Goal: Book appointment/travel/reservation

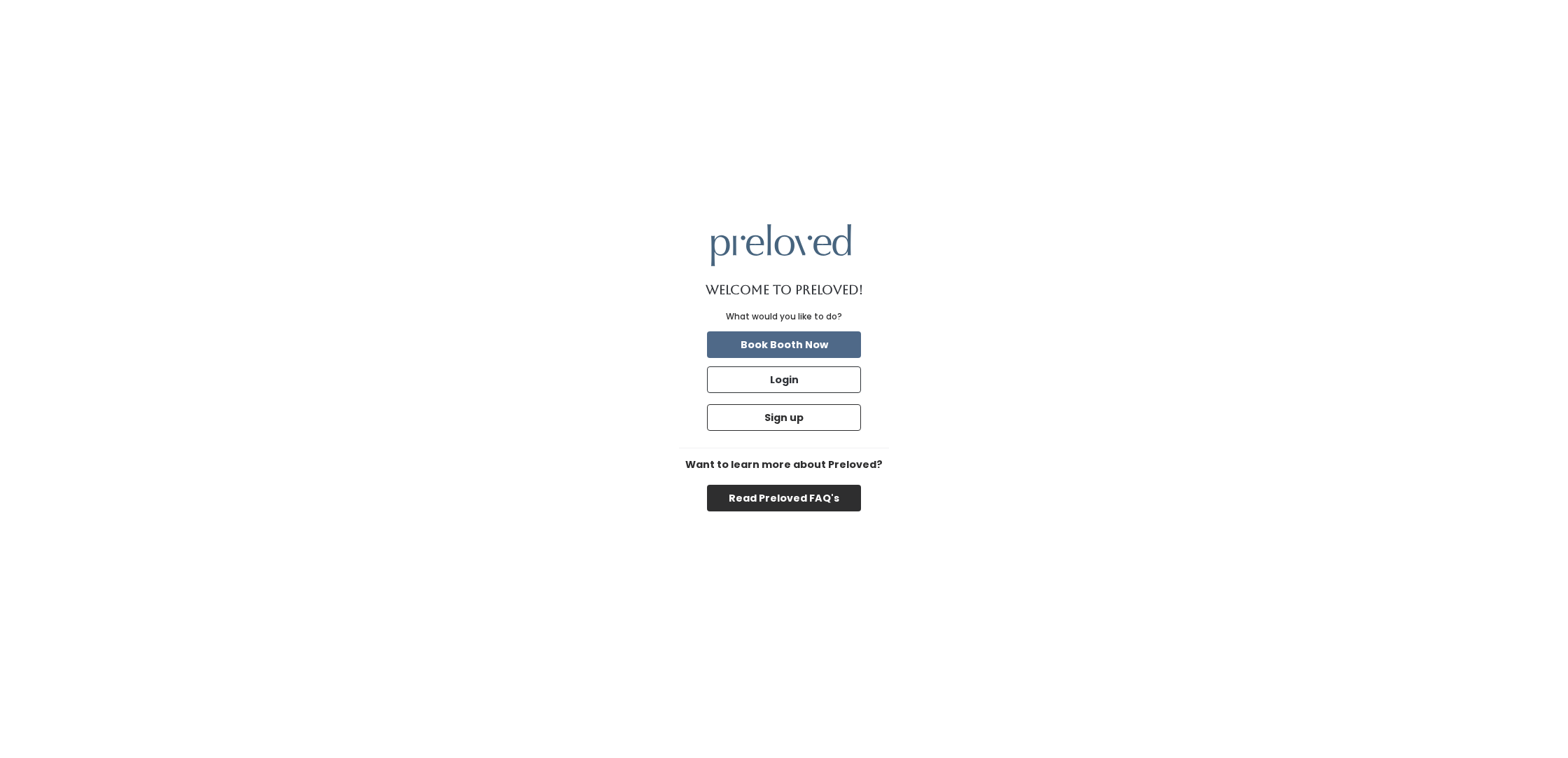
click at [763, 500] on button "Read Preloved FAQ's" at bounding box center [784, 497] width 154 height 27
click at [812, 340] on button "Book Booth Now" at bounding box center [784, 344] width 154 height 27
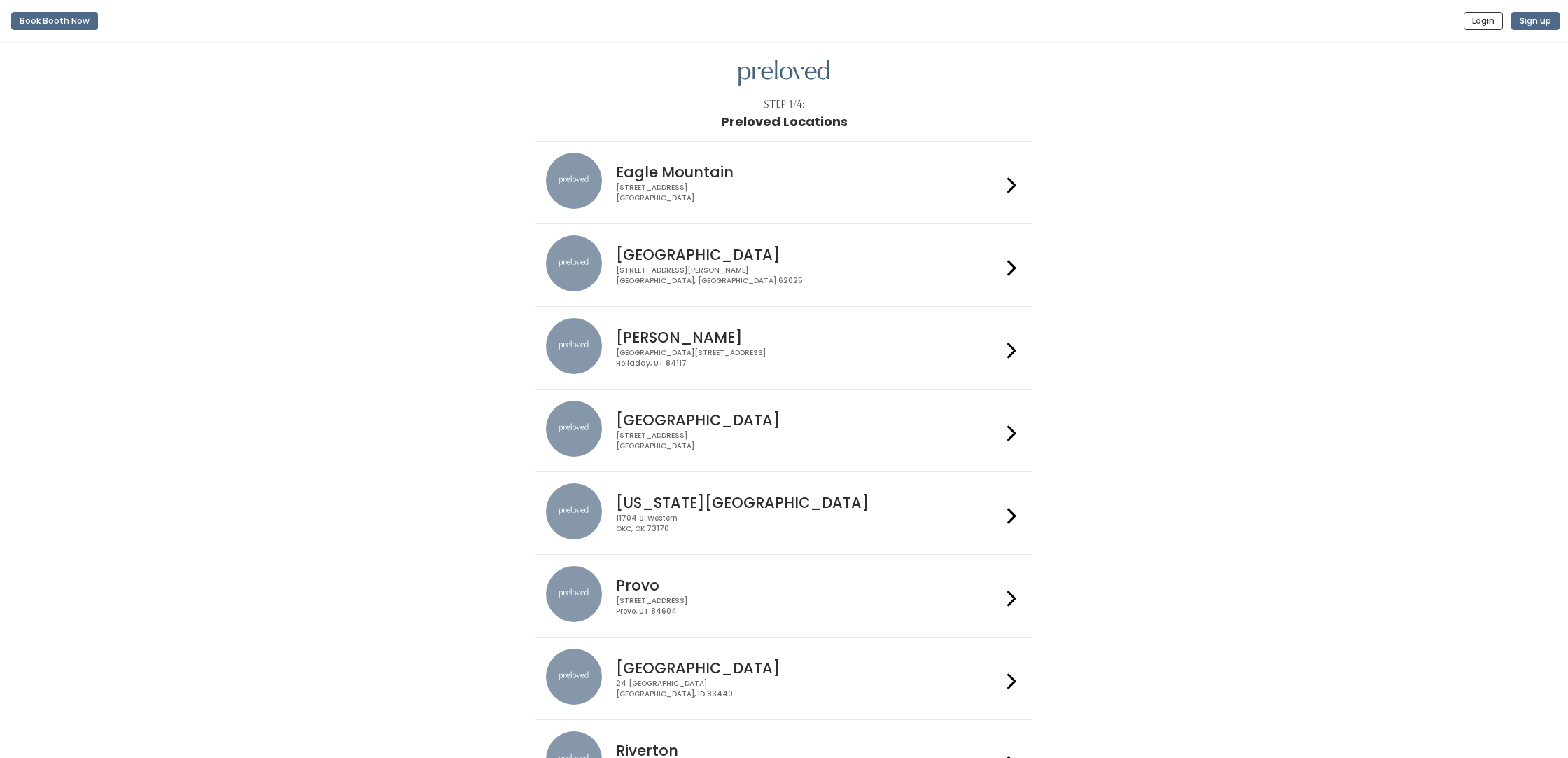
click at [1012, 183] on icon at bounding box center [1012, 185] width 9 height 20
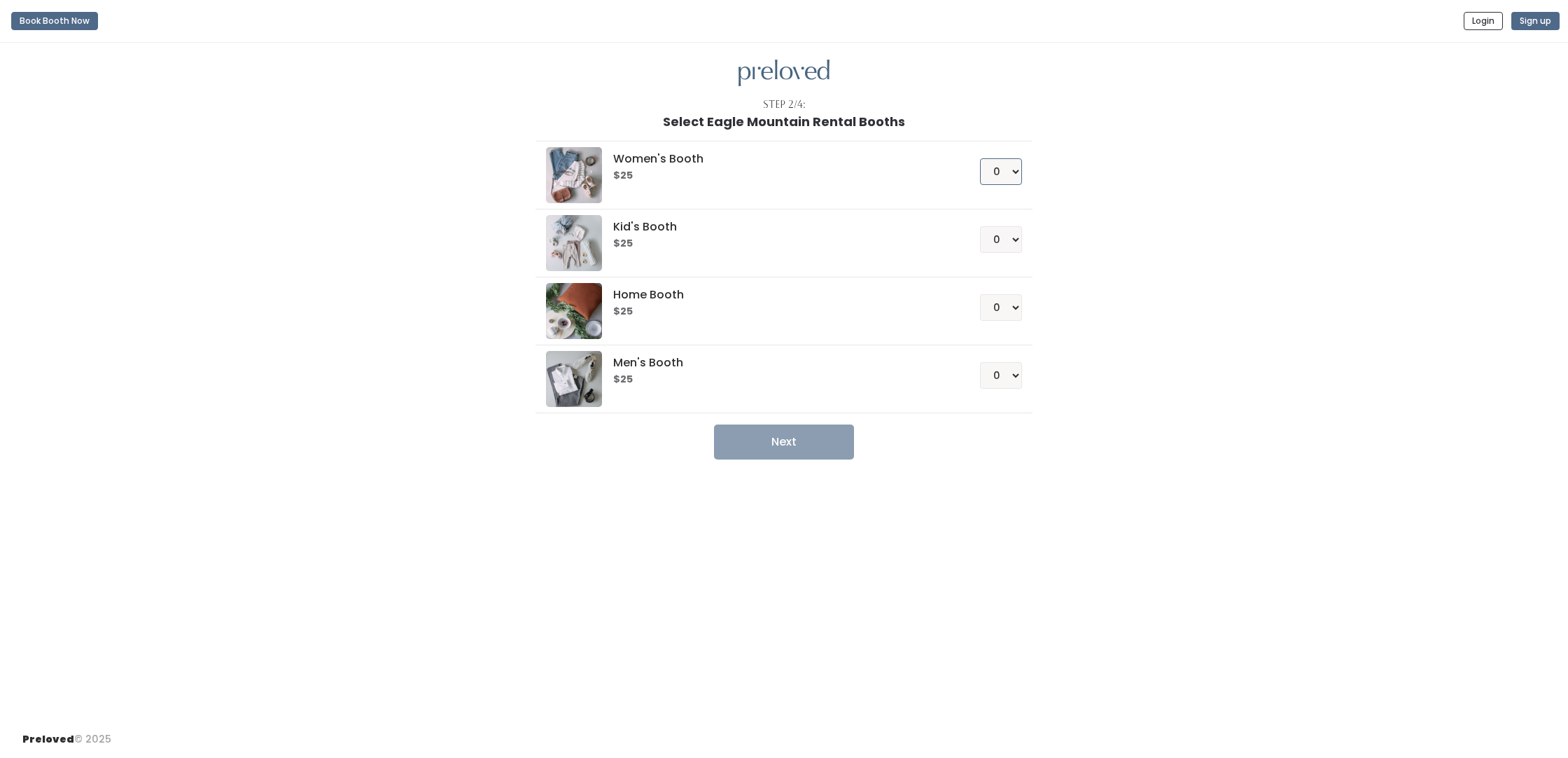
select select "1"
click at [806, 441] on button "Next" at bounding box center [784, 442] width 140 height 35
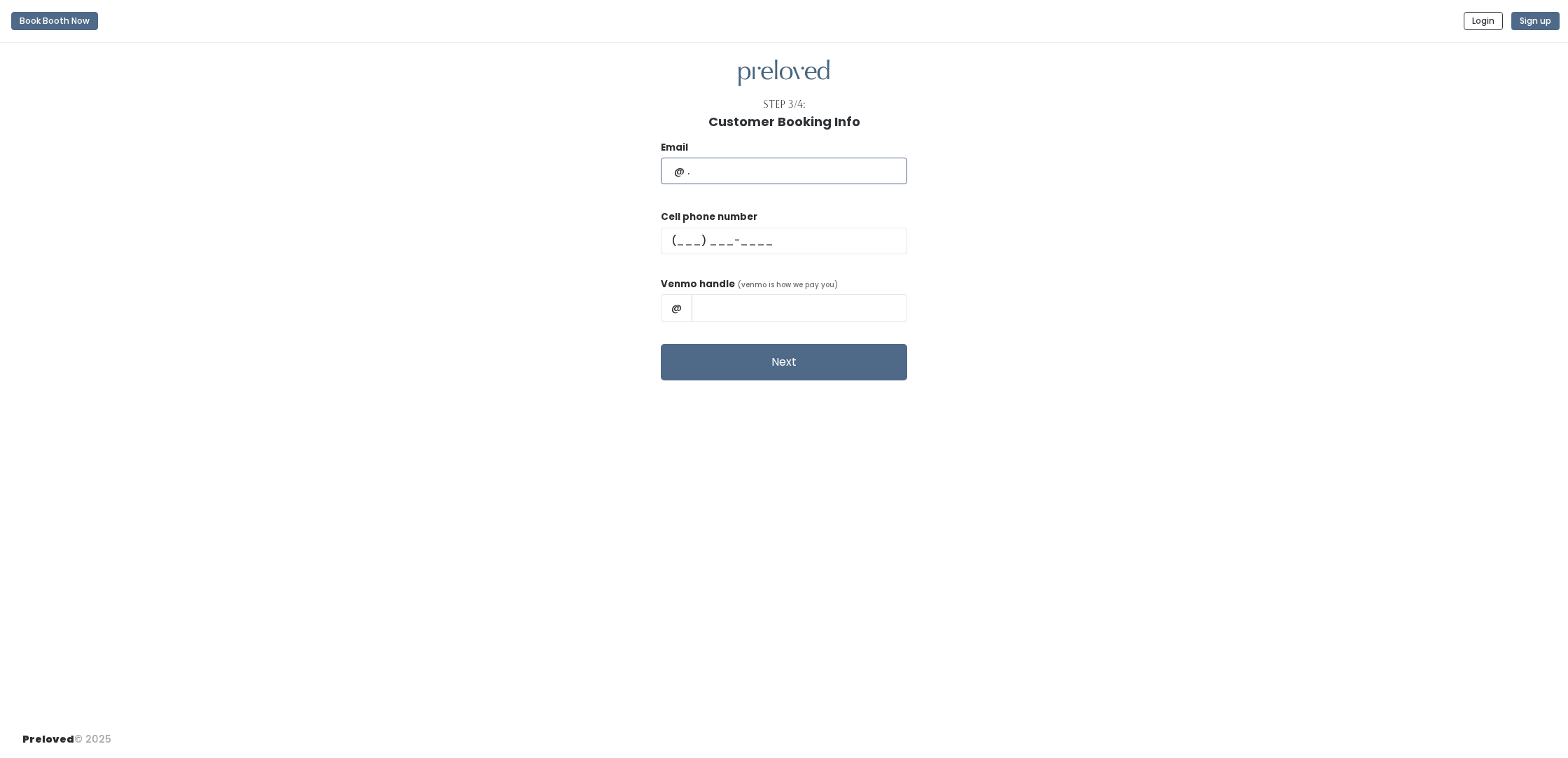
type input "writelucinda@comcast.net"
type input "(503) 548-3772"
click at [710, 309] on input "text" at bounding box center [799, 307] width 216 height 27
type input "LucindaFoster"
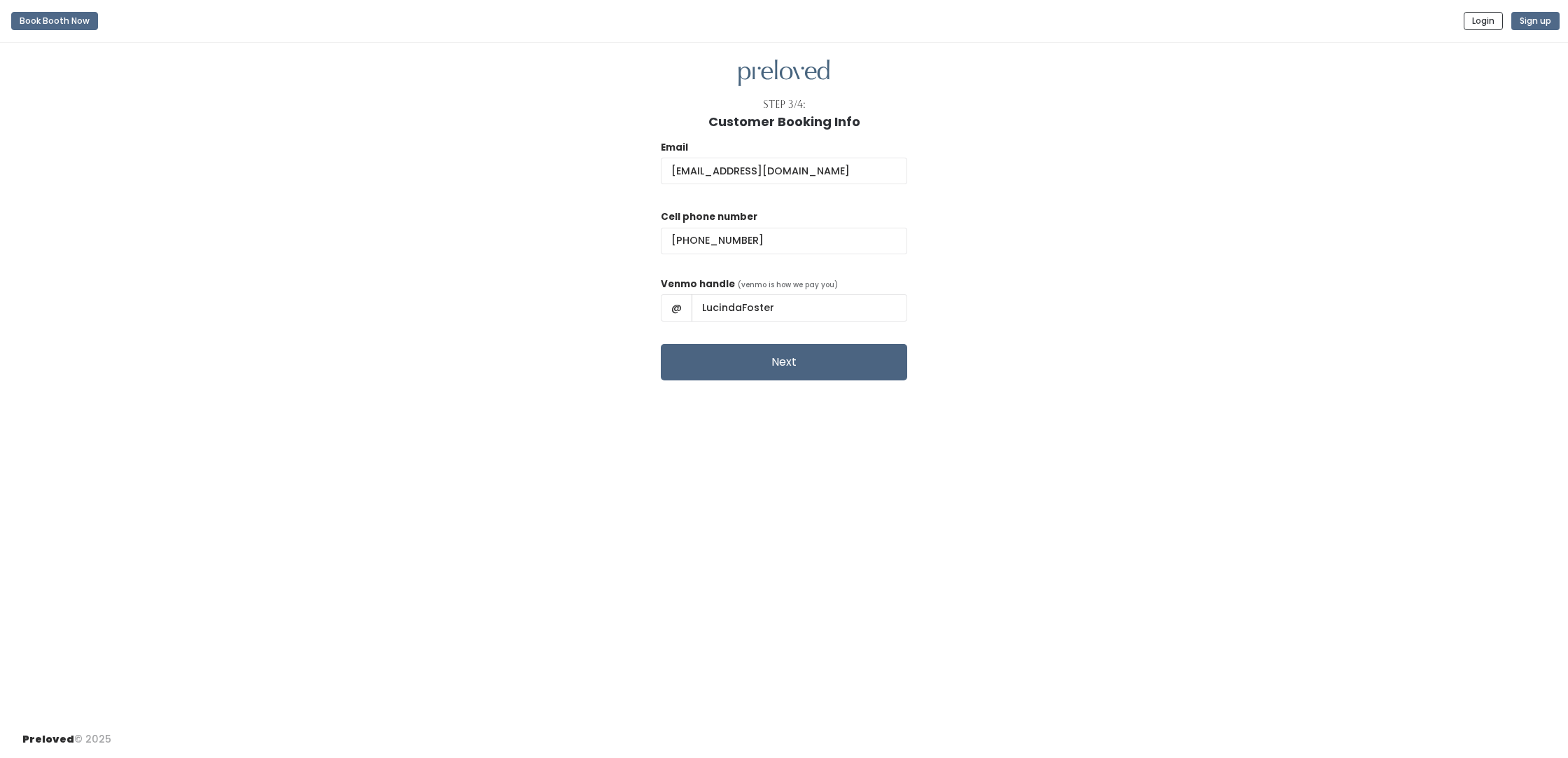
click at [772, 358] on button "Next" at bounding box center [784, 362] width 246 height 37
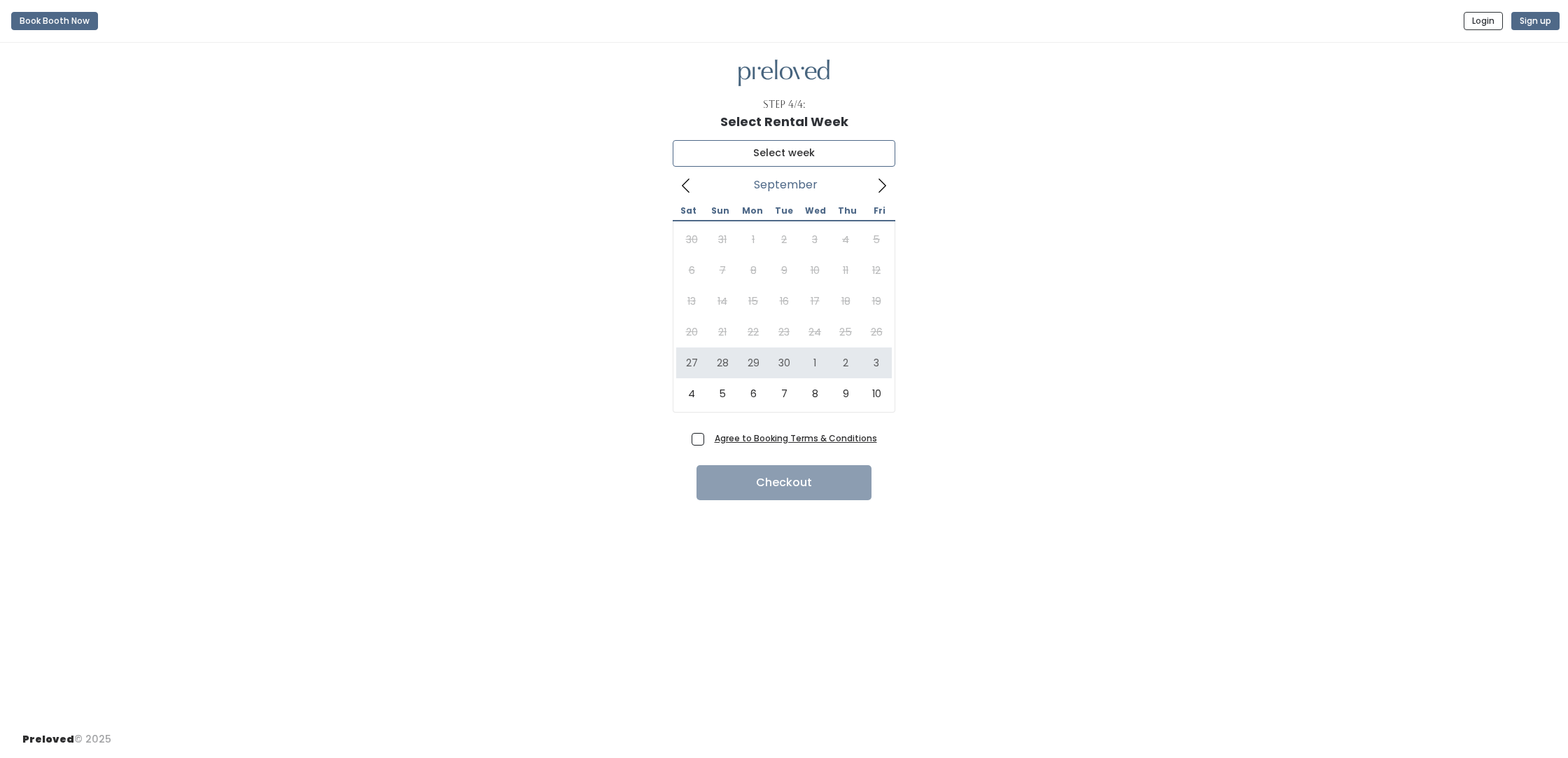
type input "September 27 to October 3"
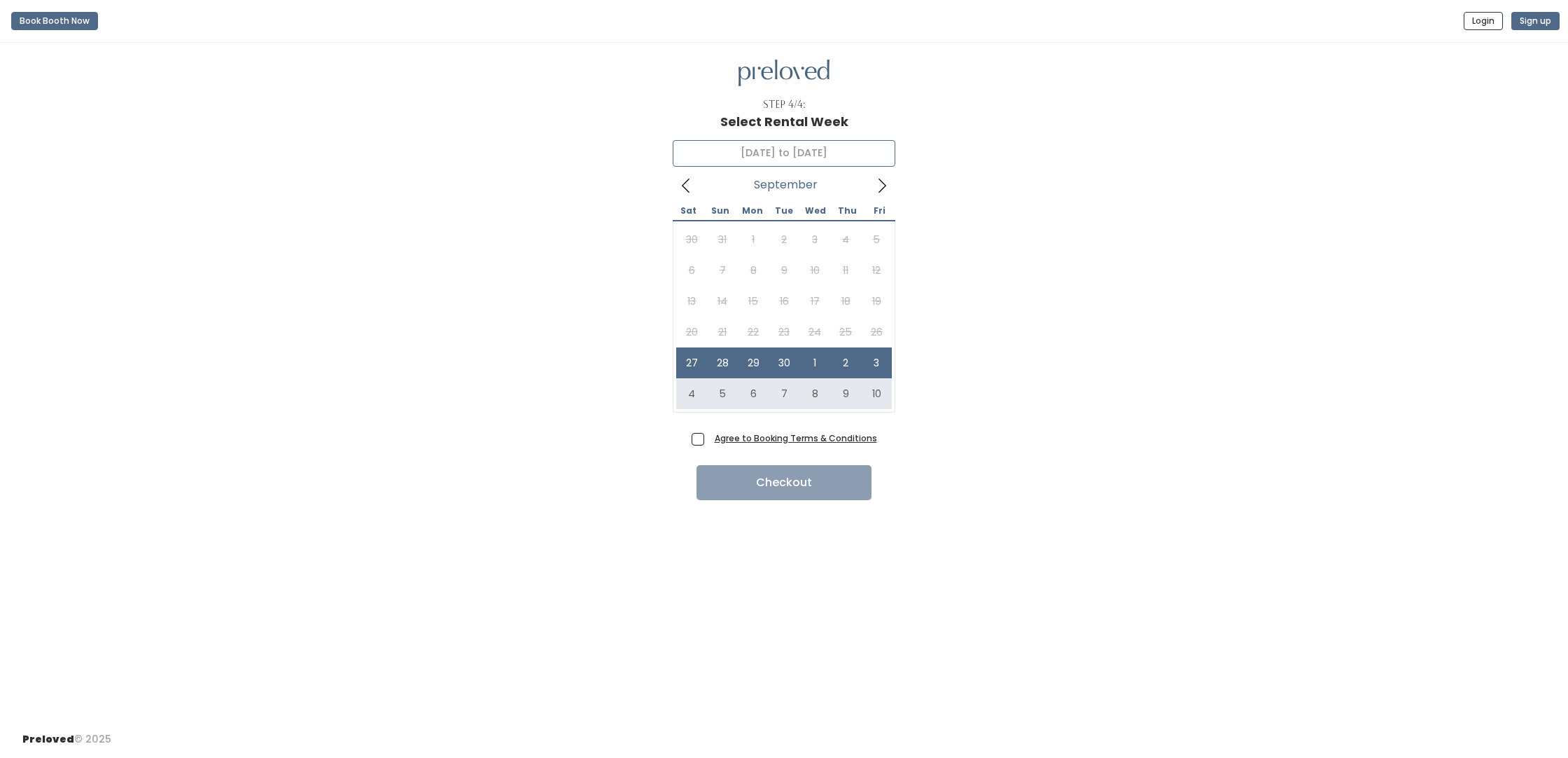
scroll to position [0, 1]
click at [709, 438] on span "Agree to Booking Terms & Conditions" at bounding box center [792, 437] width 168 height 14
click at [709, 438] on input "Agree to Booking Terms & Conditions" at bounding box center [713, 435] width 9 height 9
checkbox input "true"
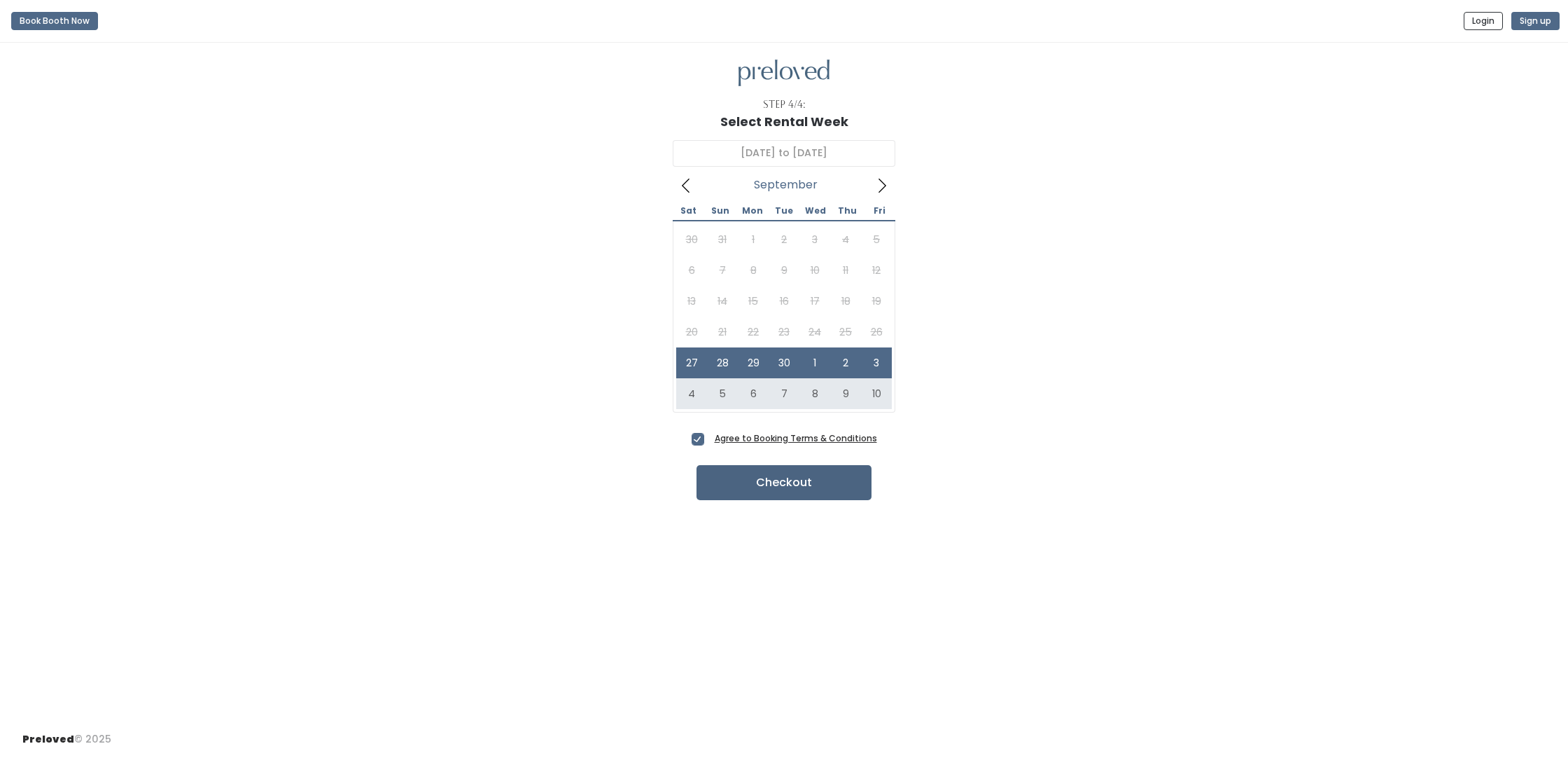
click at [776, 477] on button "Checkout" at bounding box center [784, 482] width 175 height 35
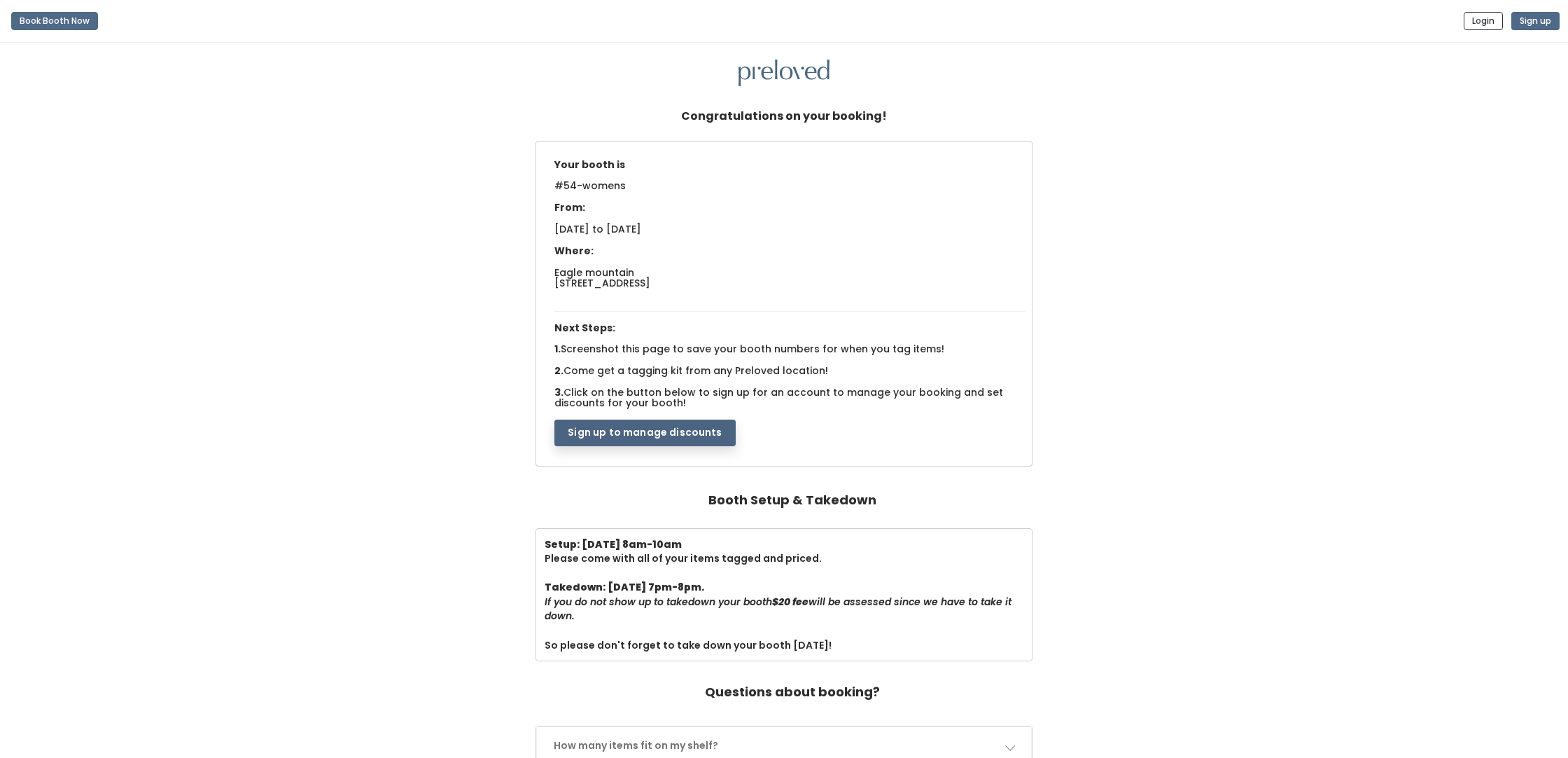
click at [660, 426] on button "Sign up to manage discounts" at bounding box center [644, 433] width 181 height 27
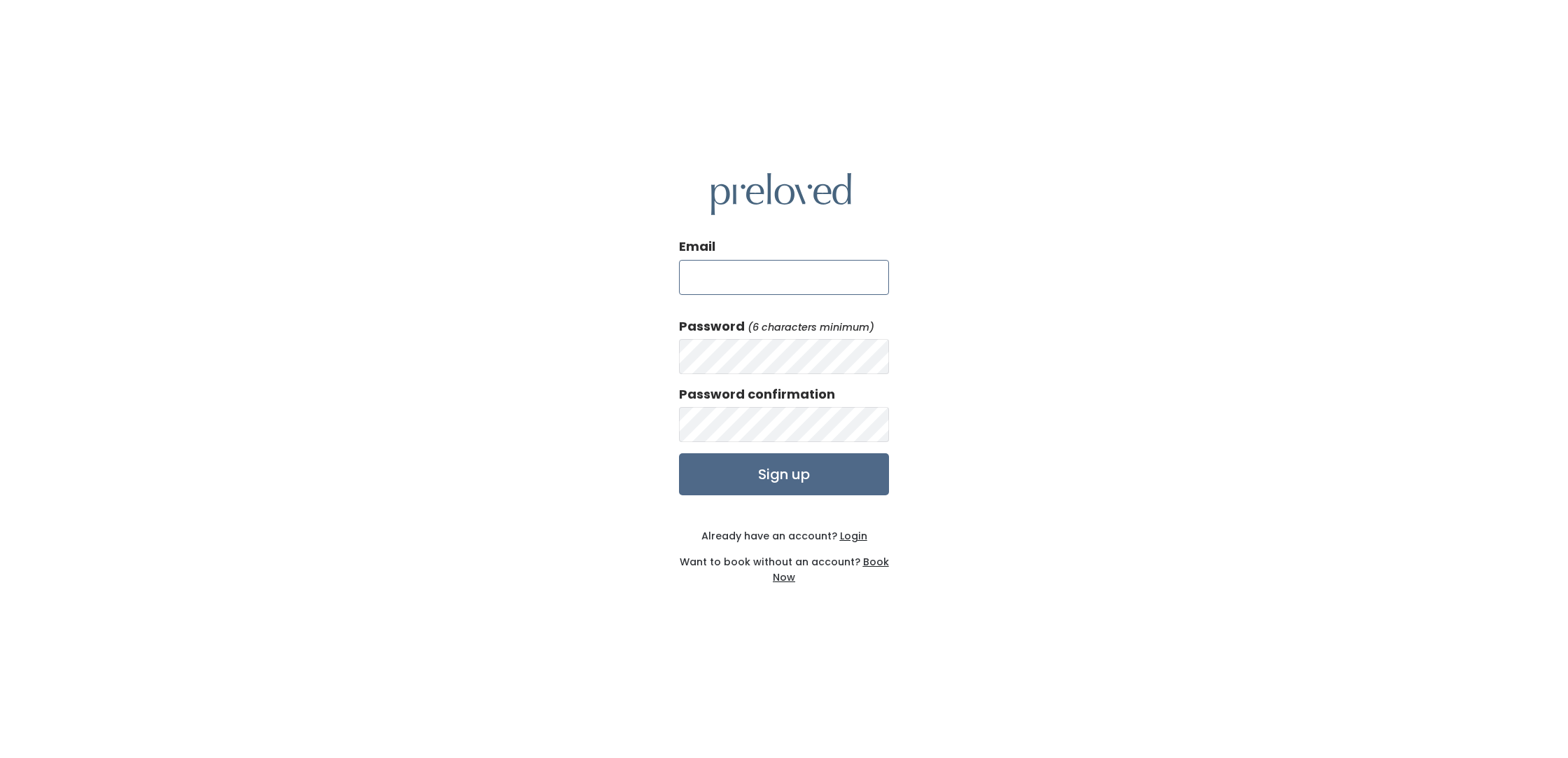
type input "[EMAIL_ADDRESS][DOMAIN_NAME]"
click at [962, 459] on div "Email [EMAIL_ADDRESS][DOMAIN_NAME] Password (6 characters minimum) Password con…" at bounding box center [784, 379] width 1568 height 758
click at [816, 477] on input "Sign up" at bounding box center [784, 474] width 210 height 42
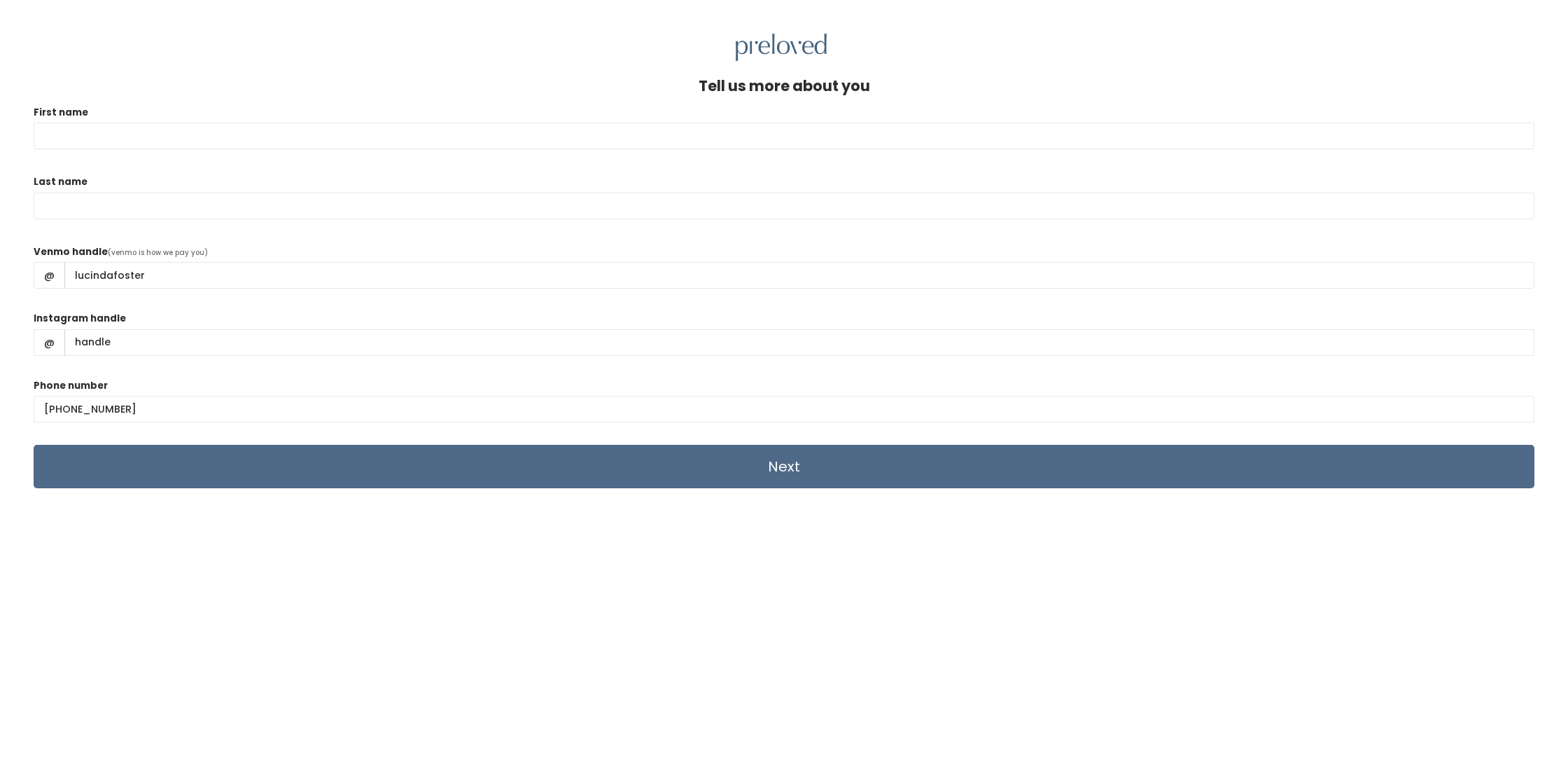
click at [155, 135] on input "First name" at bounding box center [784, 135] width 1501 height 27
type input "Lucinda"
type input "Foster"
type input "LucindaFoster"
drag, startPoint x: 112, startPoint y: 341, endPoint x: 77, endPoint y: 340, distance: 35.0
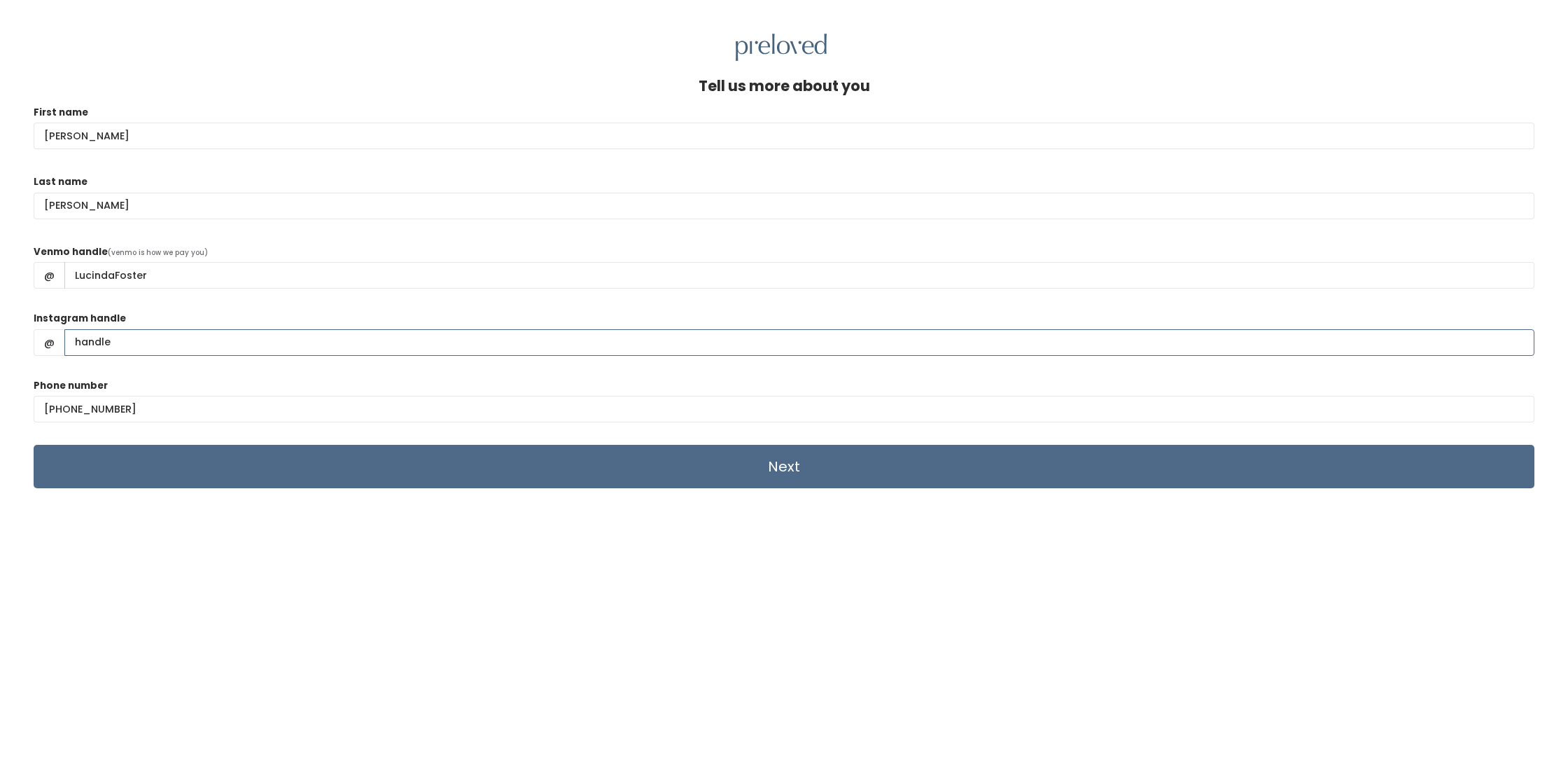
click at [78, 340] on input "Instagram handle" at bounding box center [799, 342] width 1470 height 27
click at [123, 343] on input "Instagram handle" at bounding box center [799, 342] width 1470 height 27
type input "lucinda_foster_"
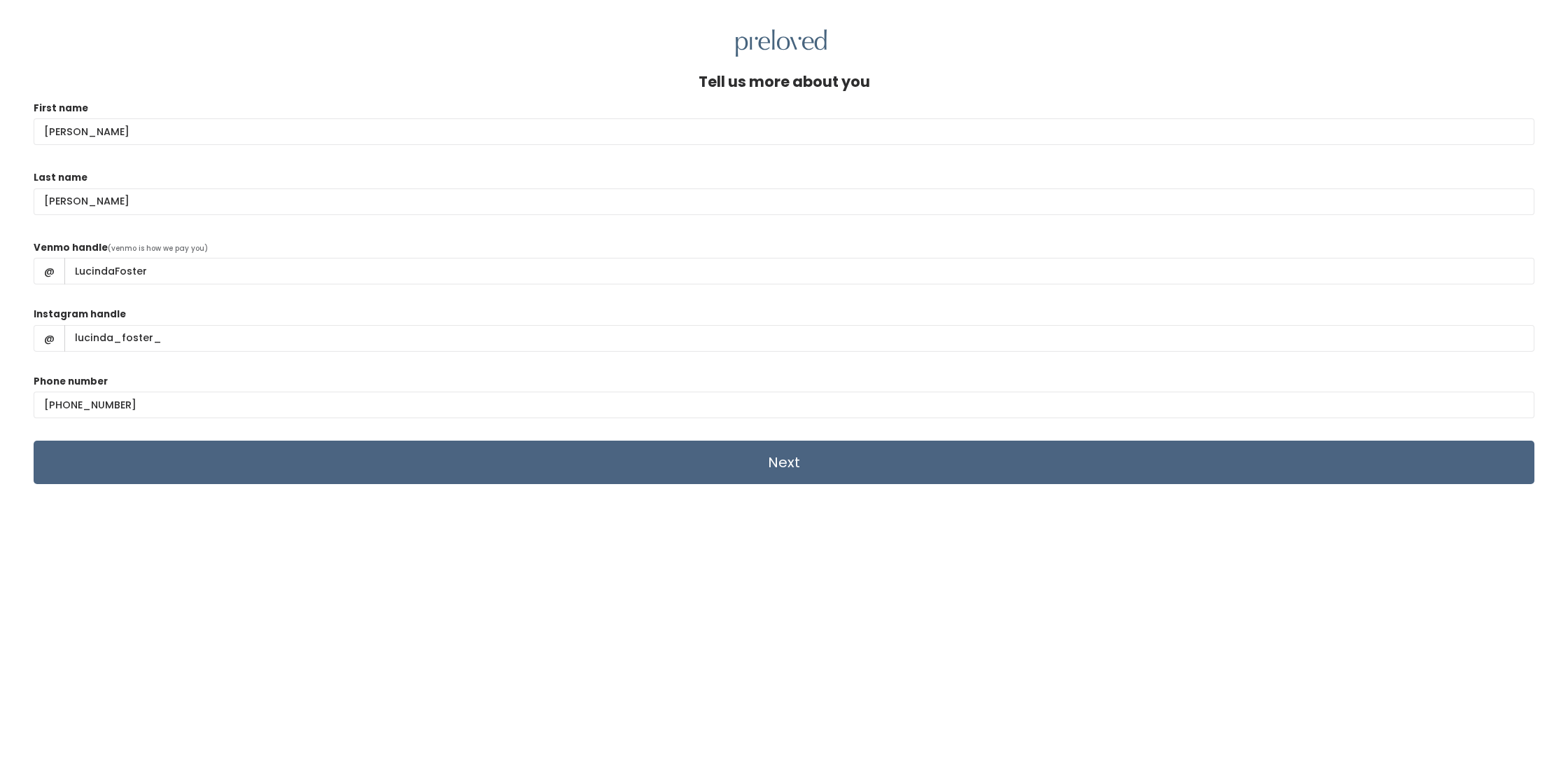
scroll to position [6, 0]
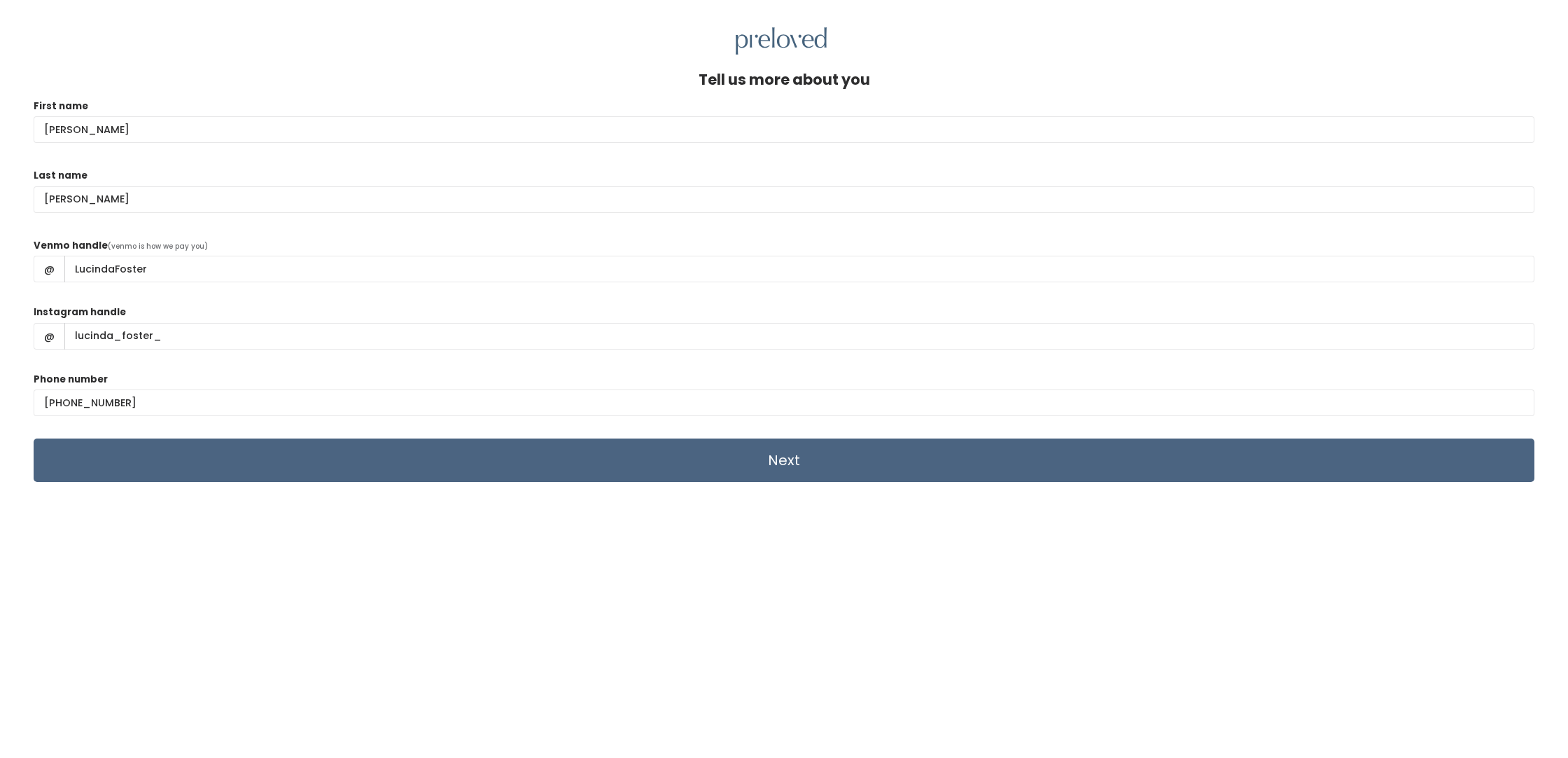
click at [236, 473] on input "Next" at bounding box center [784, 460] width 1501 height 43
